Goal: Find specific page/section: Find specific page/section

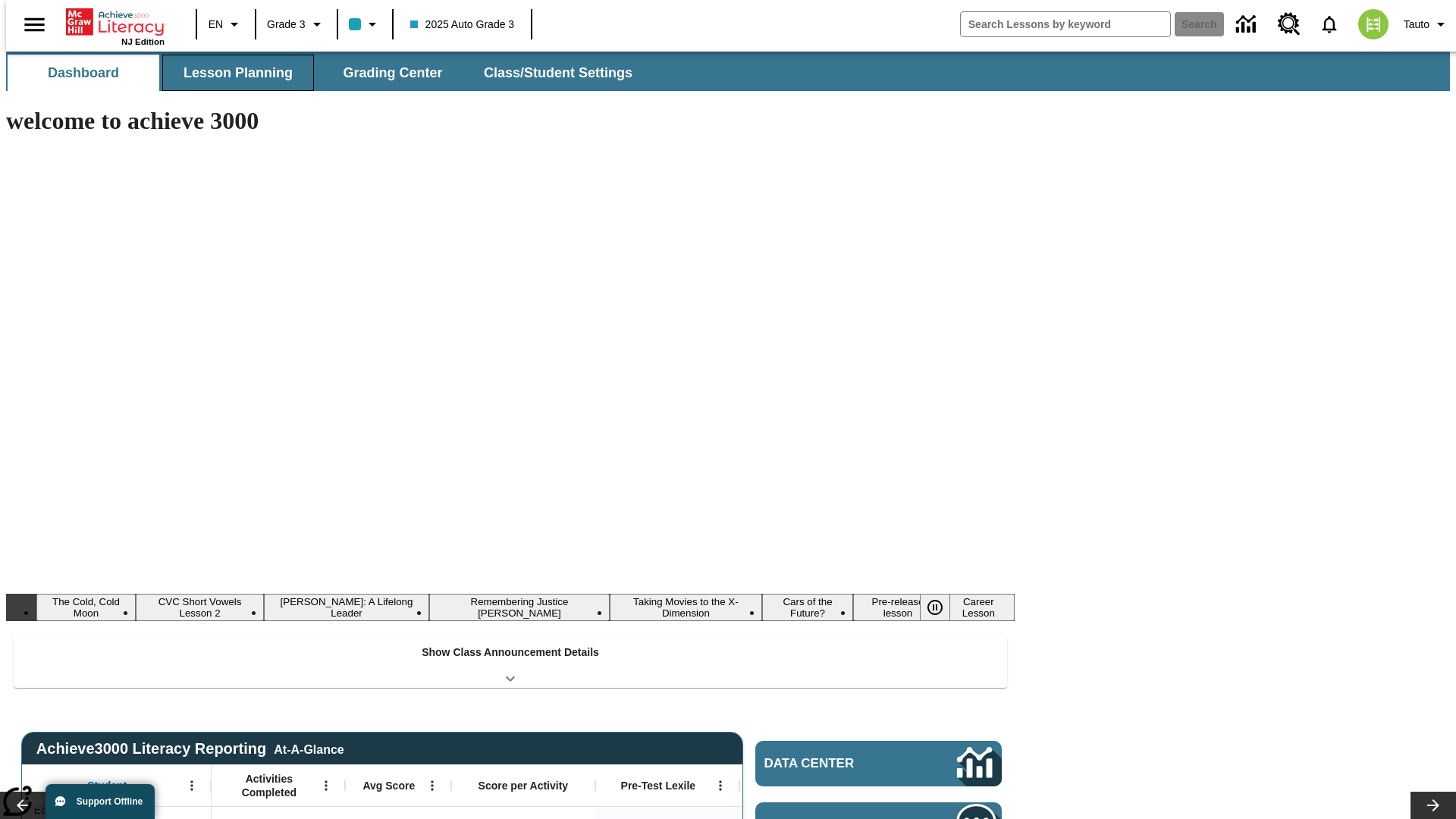
click at [232, 73] on button "Lesson Planning" at bounding box center [238, 72] width 152 height 36
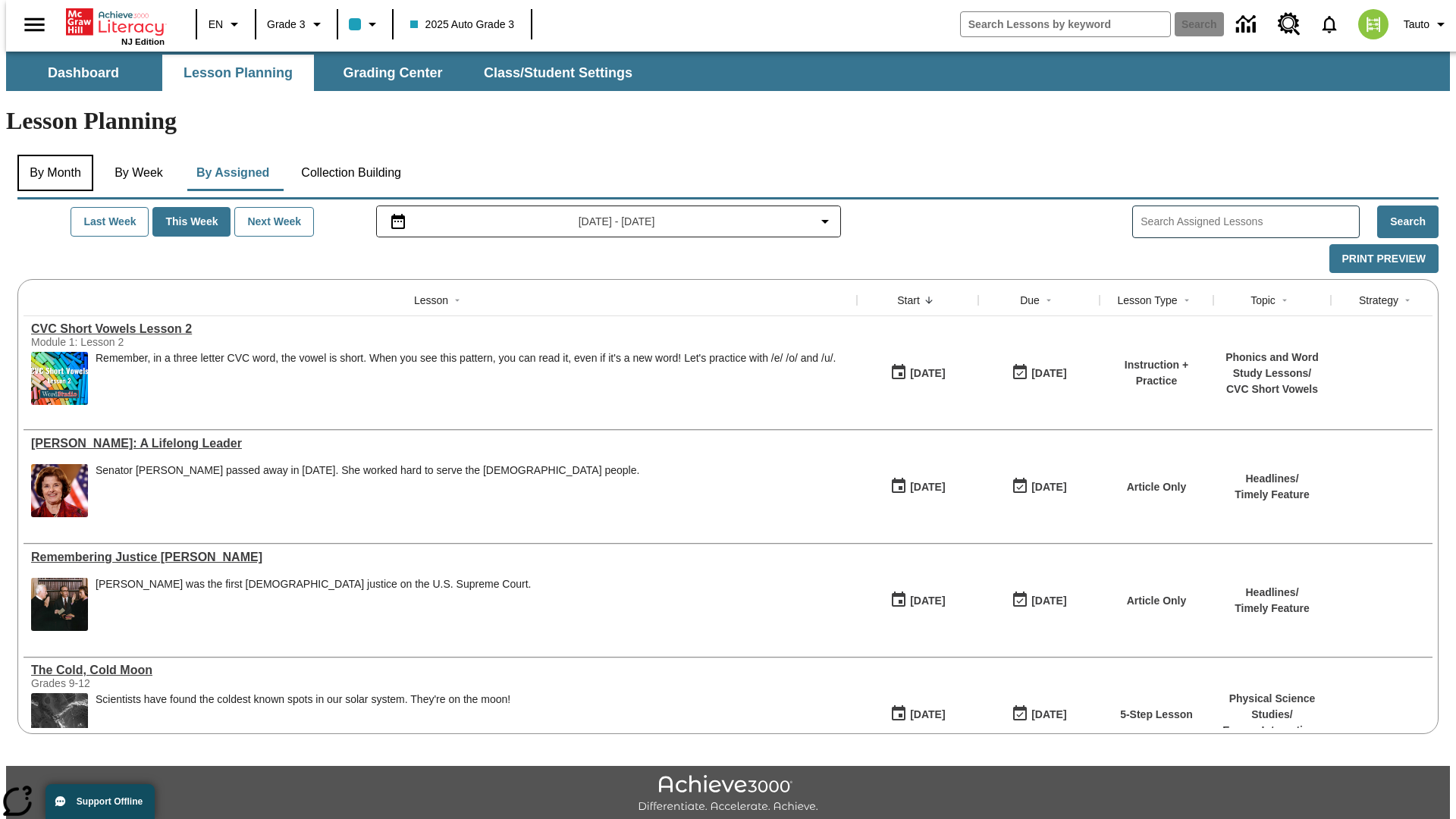
click at [51, 154] on button "By Month" at bounding box center [56, 172] width 76 height 36
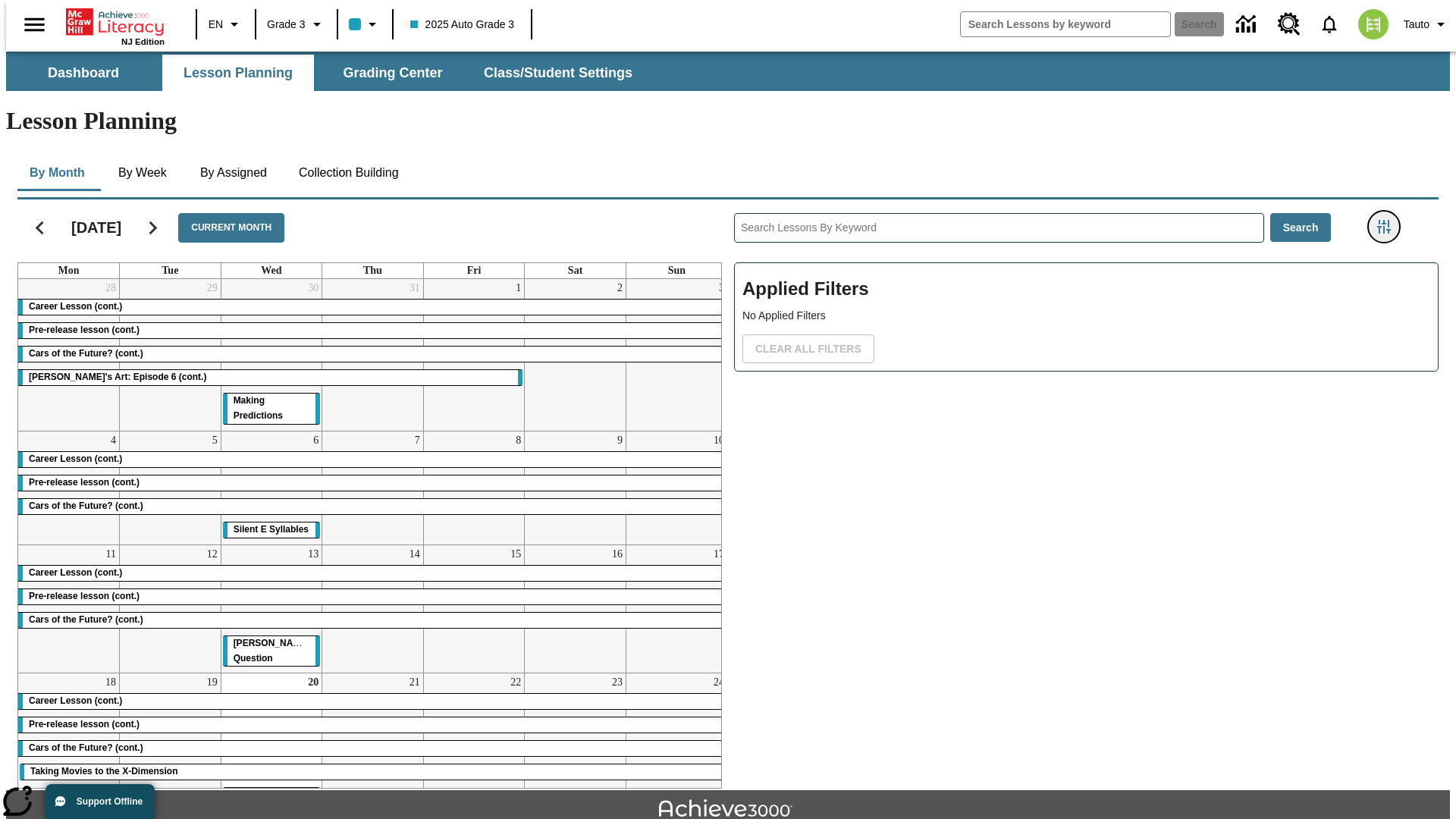
click at [1389, 220] on icon "Filters Side menu" at bounding box center [1384, 226] width 13 height 13
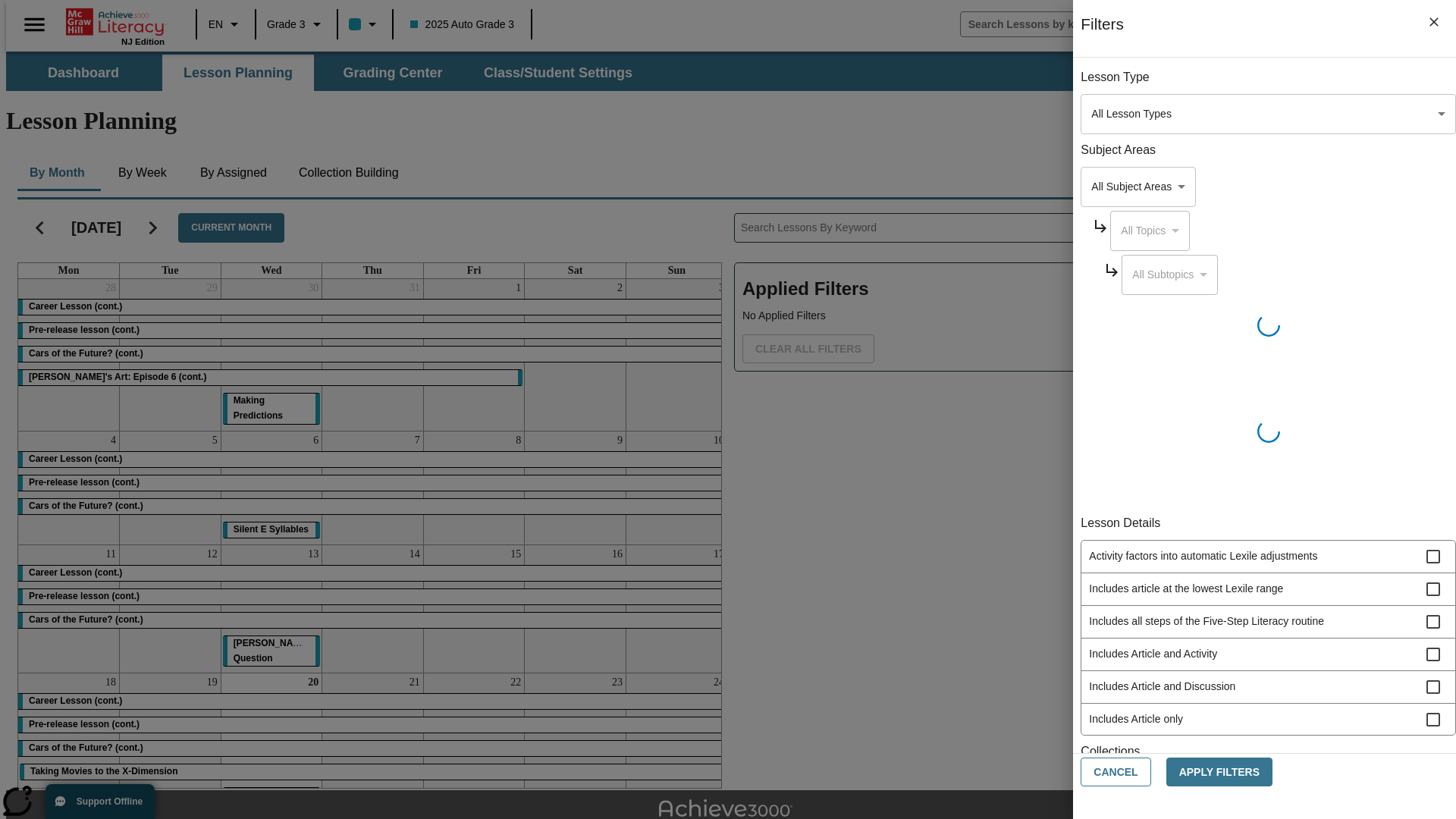
click at [1092, 114] on body "Skip to main content [GEOGRAPHIC_DATA] Edition EN Grade 3 2025 Auto Grade 3 Sea…" at bounding box center [728, 469] width 1444 height 837
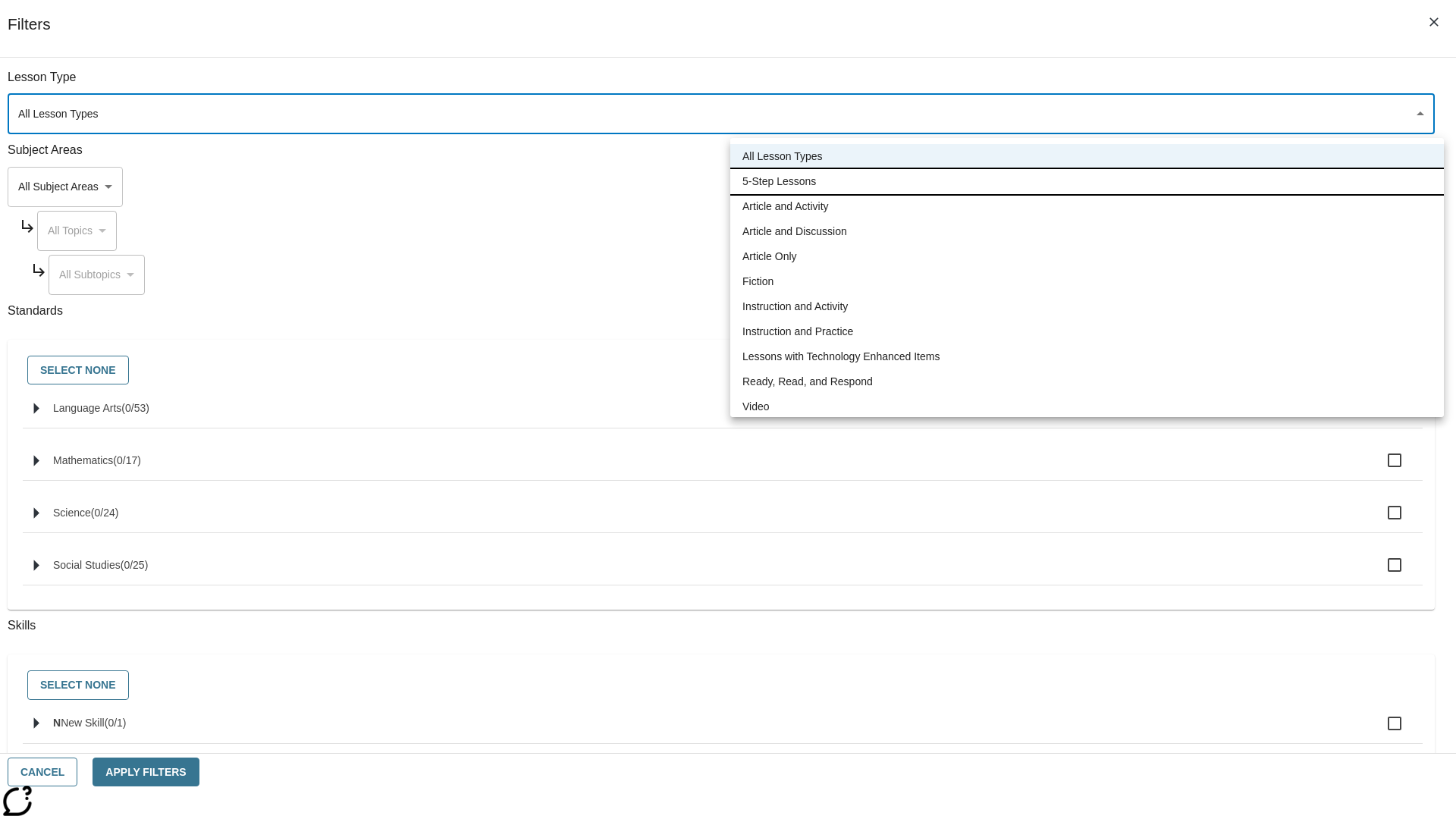
click at [1086, 182] on li "5-Step Lessons" at bounding box center [1086, 182] width 713 height 25
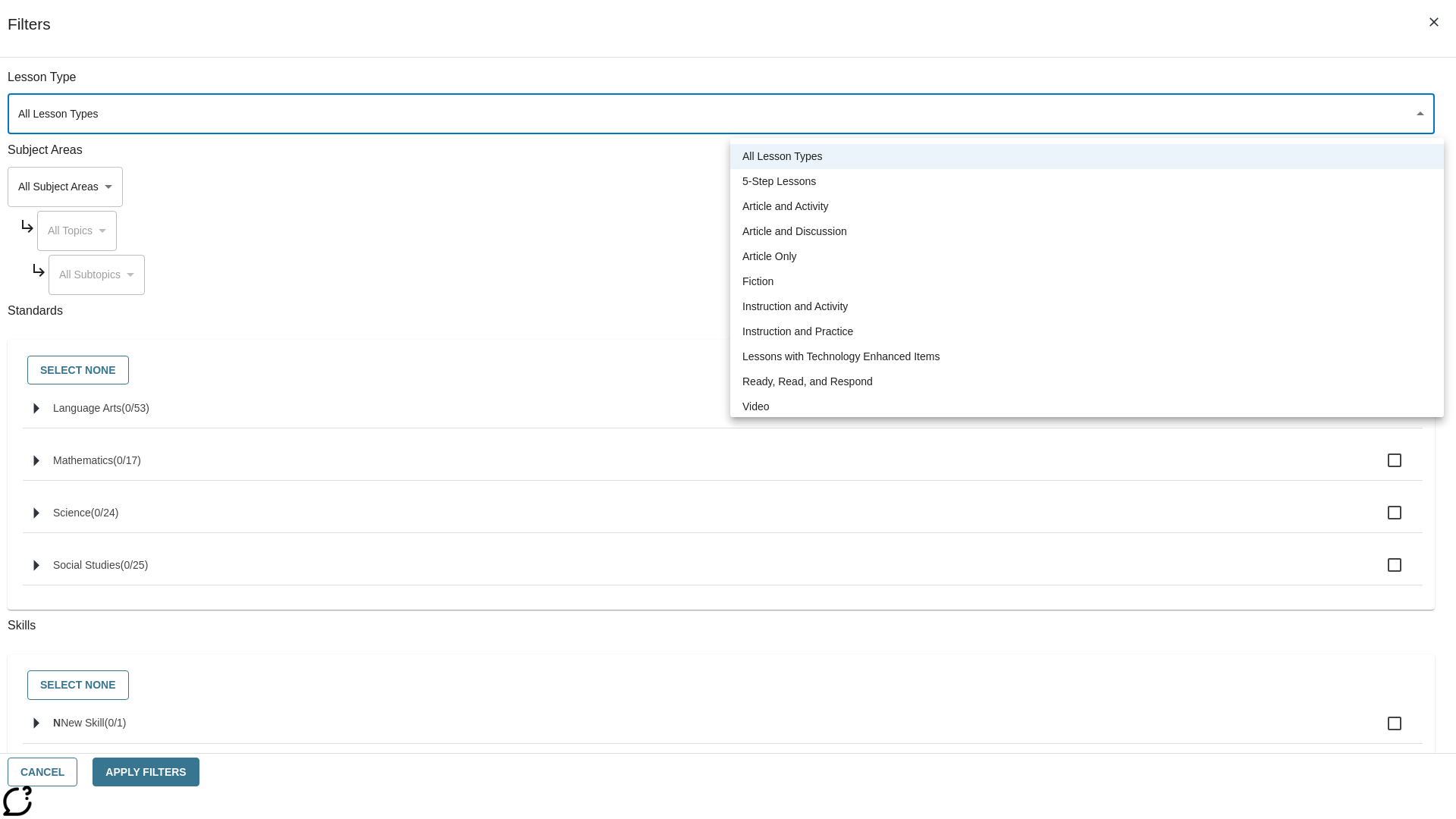
type input "1"
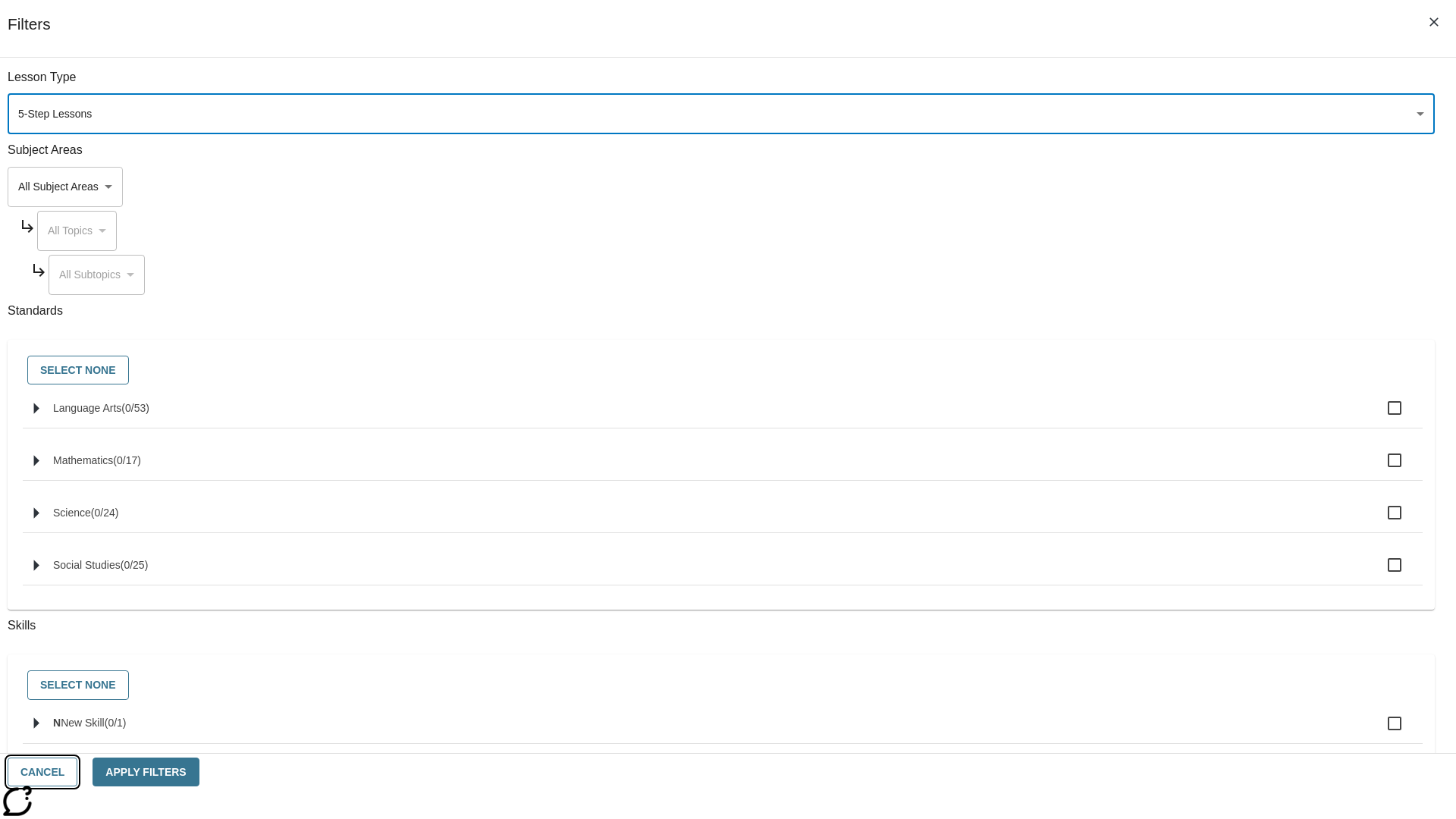
click at [78, 771] on button "Cancel" at bounding box center [42, 772] width 70 height 30
click at [1389, 220] on icon "Filters Side menu" at bounding box center [1384, 226] width 13 height 13
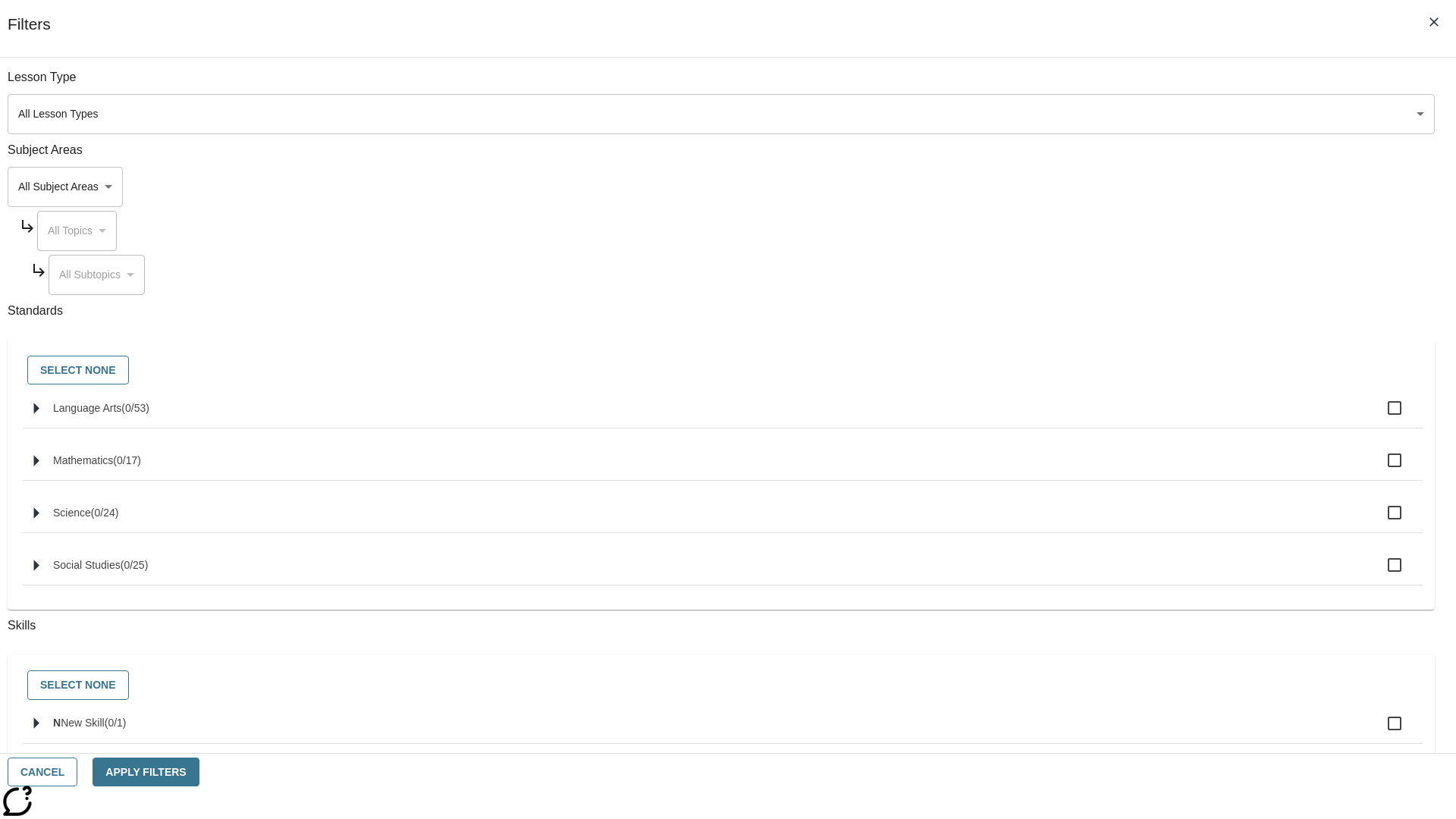
click at [1092, 114] on body "Skip to main content [GEOGRAPHIC_DATA] Edition EN Grade 3 2025 Auto Grade 3 Sea…" at bounding box center [728, 469] width 1444 height 837
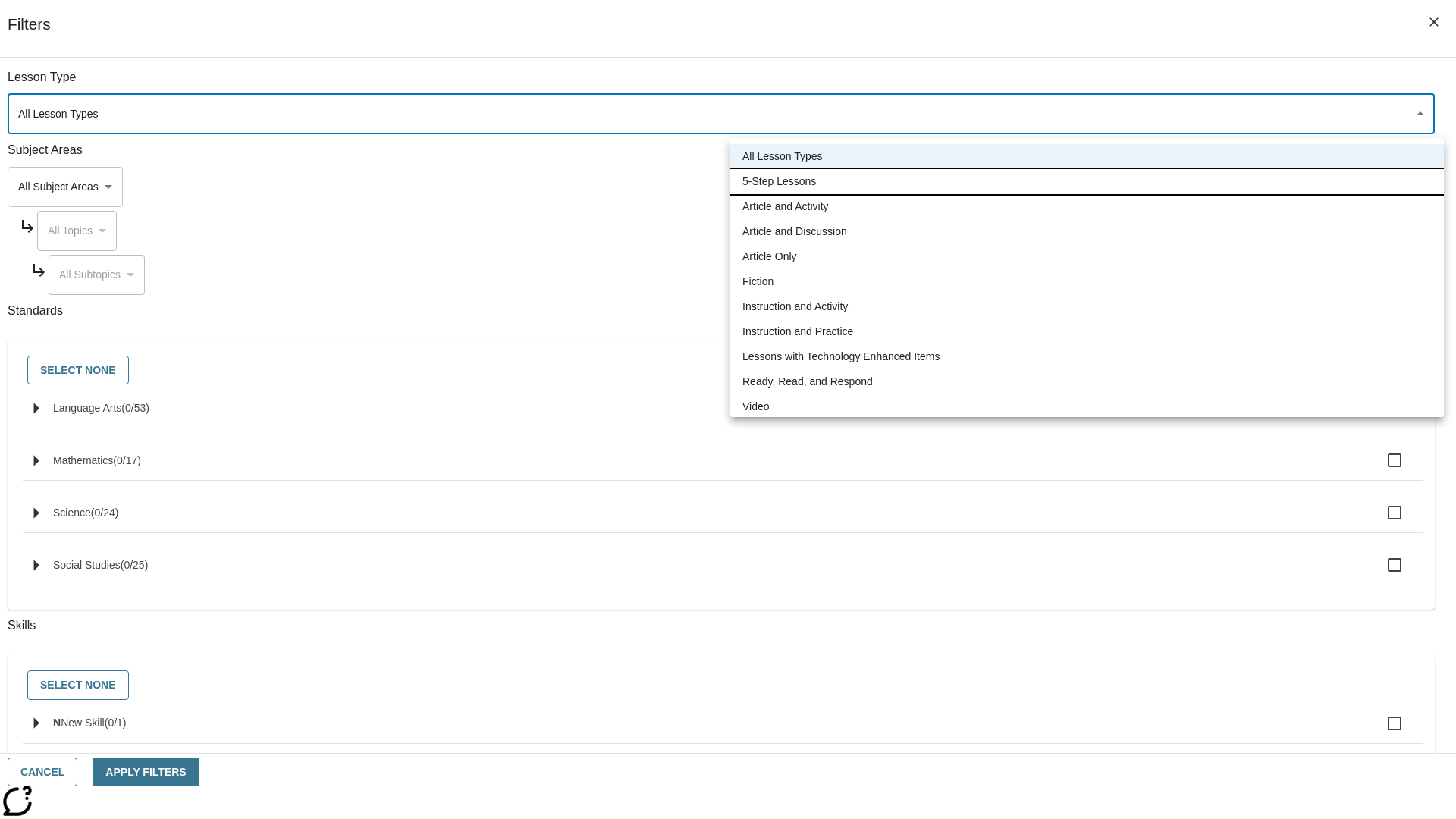
click at [1086, 182] on li "5-Step Lessons" at bounding box center [1086, 182] width 713 height 25
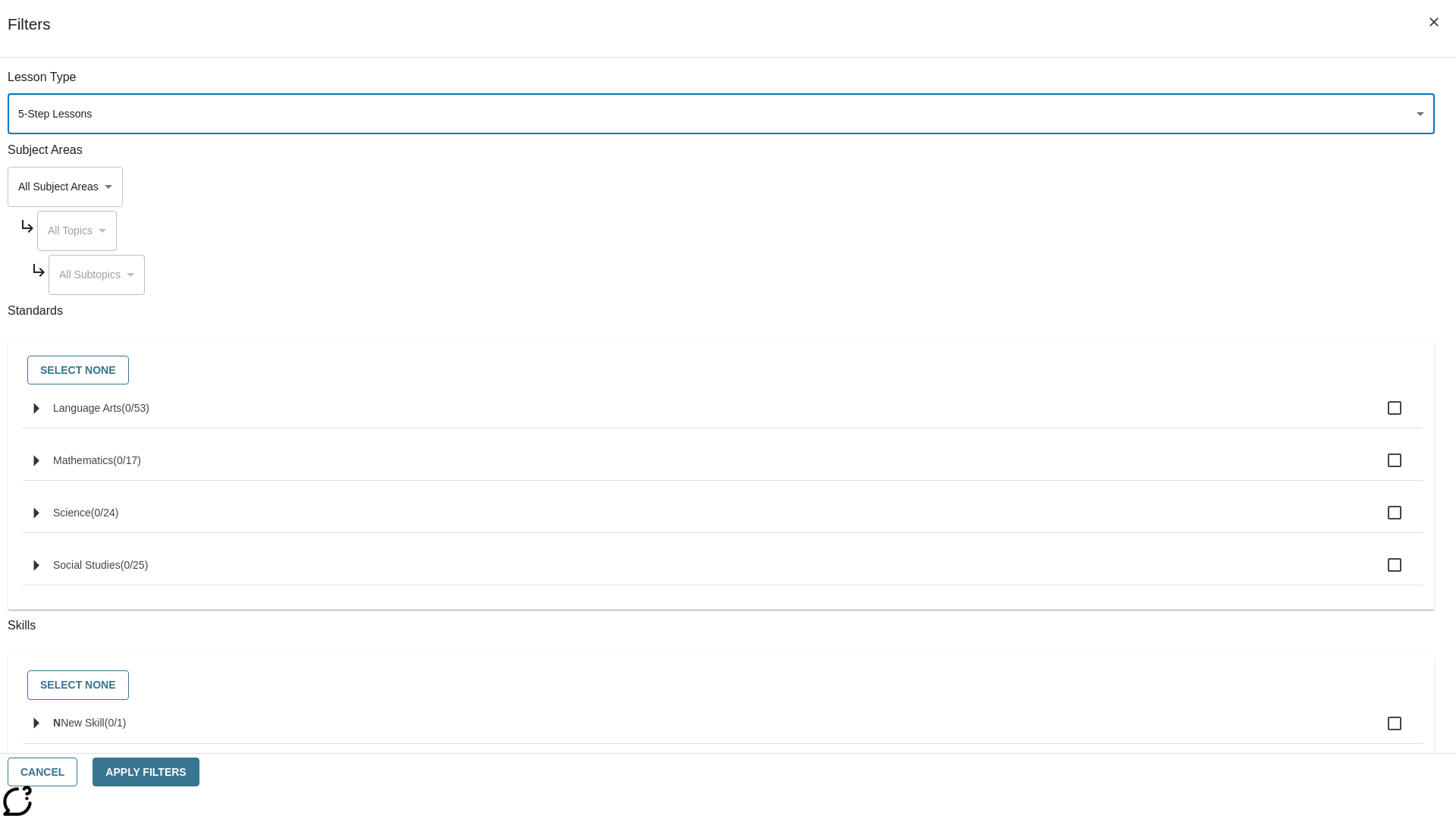
type input "1"
click at [198, 771] on button "Apply Filters" at bounding box center [146, 772] width 106 height 30
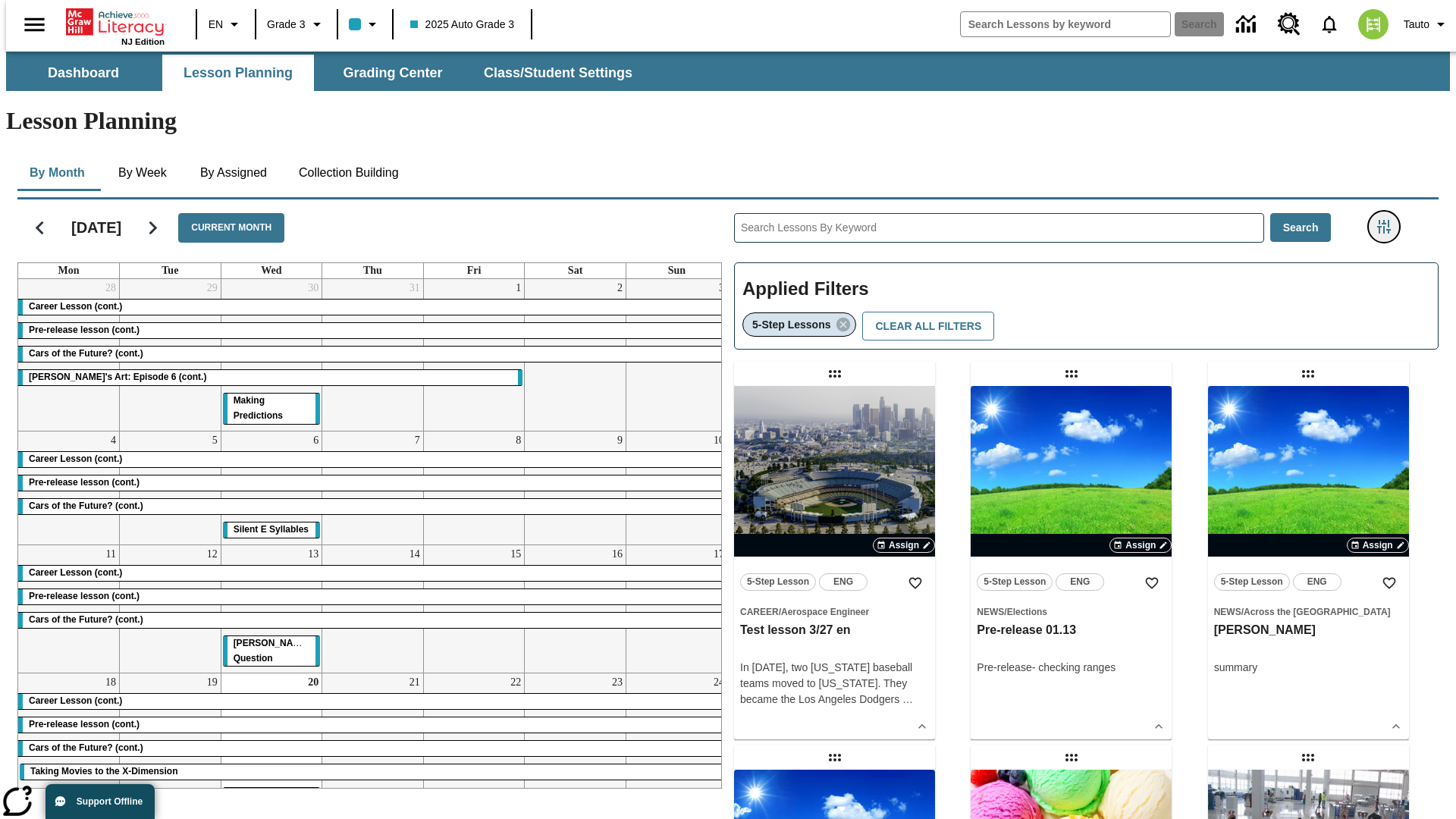
click at [1389, 220] on icon "Filters Side menu" at bounding box center [1384, 226] width 13 height 13
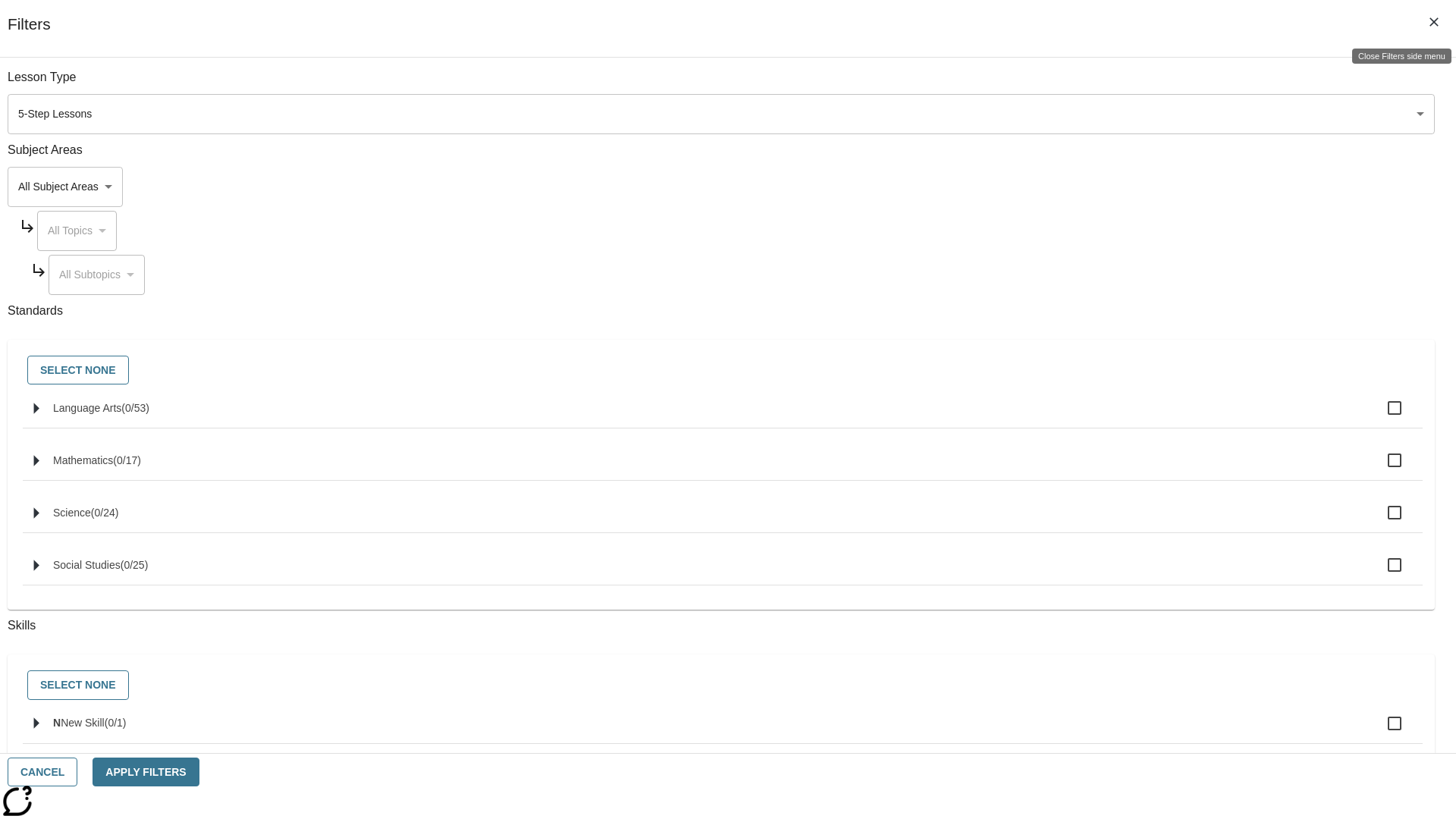
click at [1434, 22] on icon "Close Filters side menu" at bounding box center [1434, 22] width 9 height 9
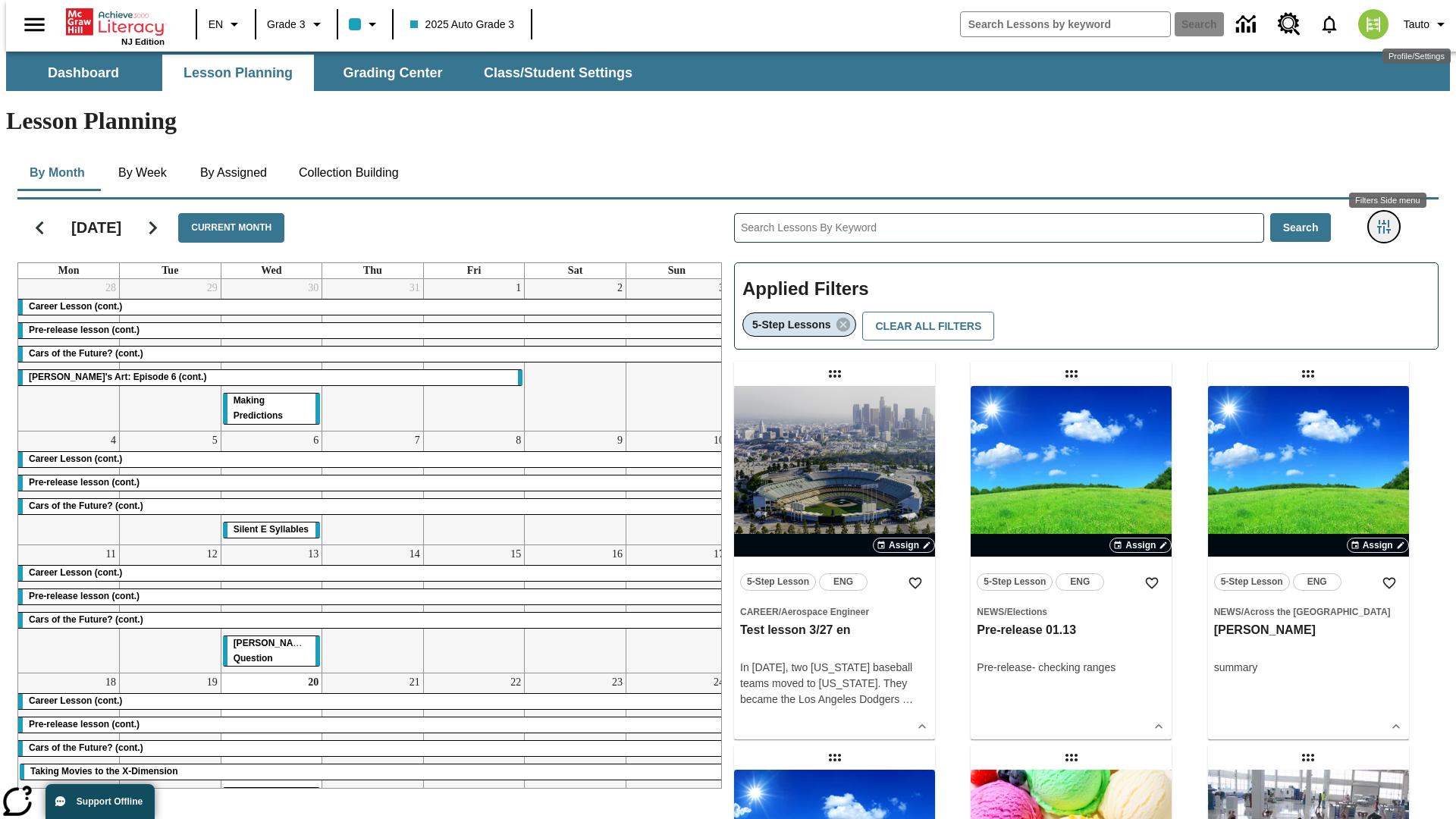
click at [1389, 220] on icon "Filters Side menu" at bounding box center [1384, 226] width 13 height 13
